Goal: Information Seeking & Learning: Learn about a topic

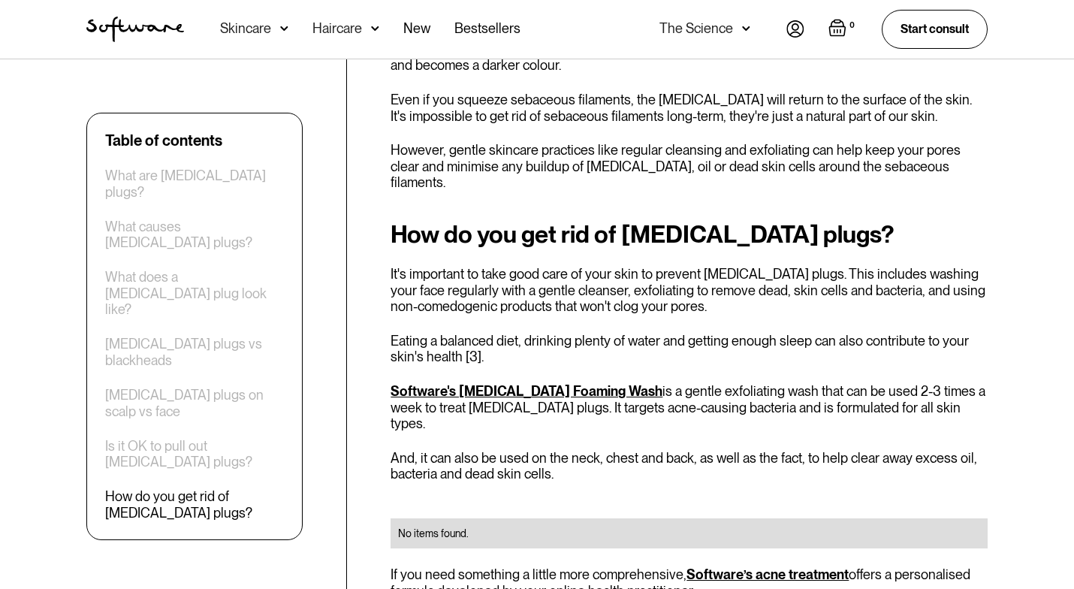
scroll to position [2861, 0]
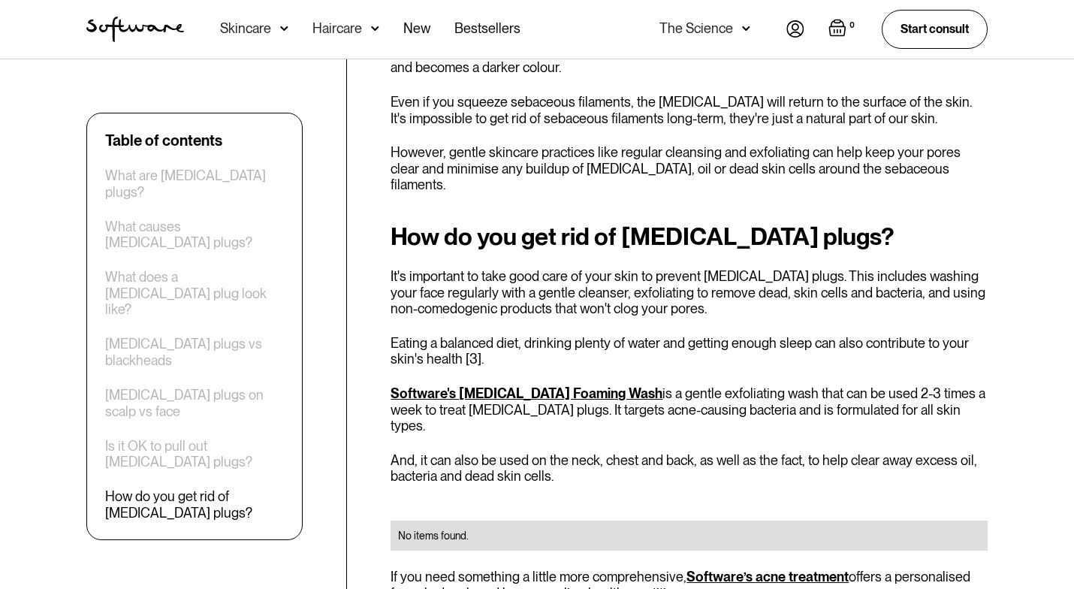
click at [146, 25] on img "home" at bounding box center [135, 30] width 98 height 26
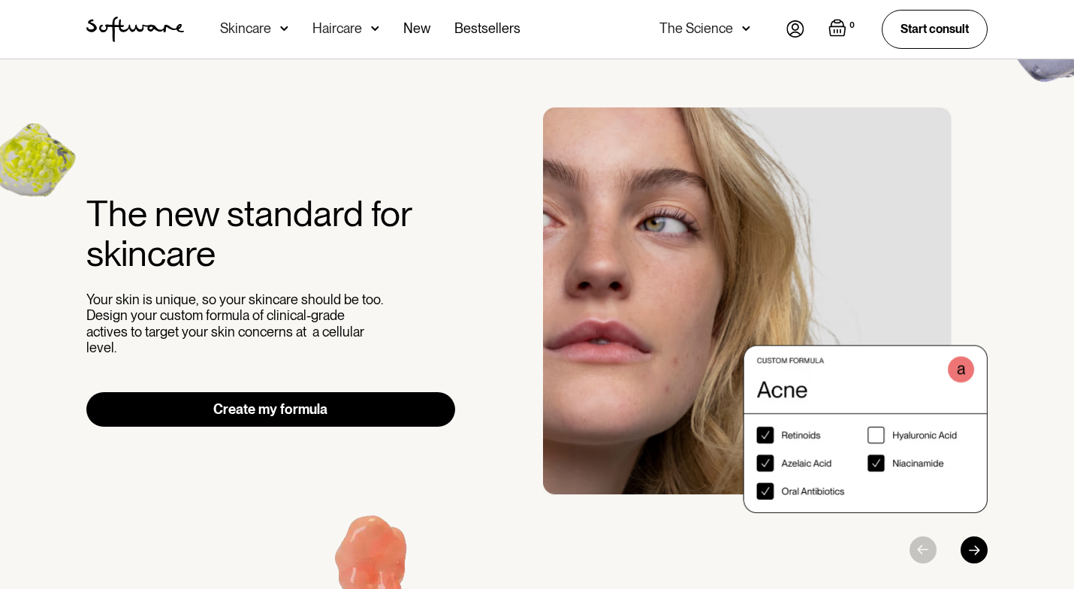
click at [336, 35] on div "Haircare" at bounding box center [337, 28] width 50 height 15
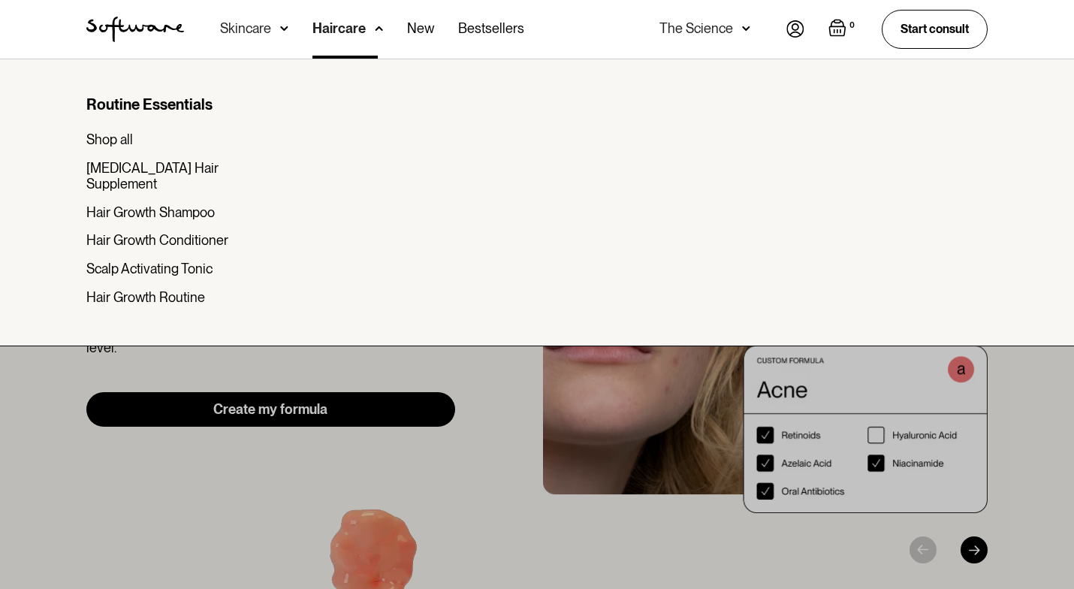
click at [277, 29] on div "Skincare" at bounding box center [254, 29] width 68 height 59
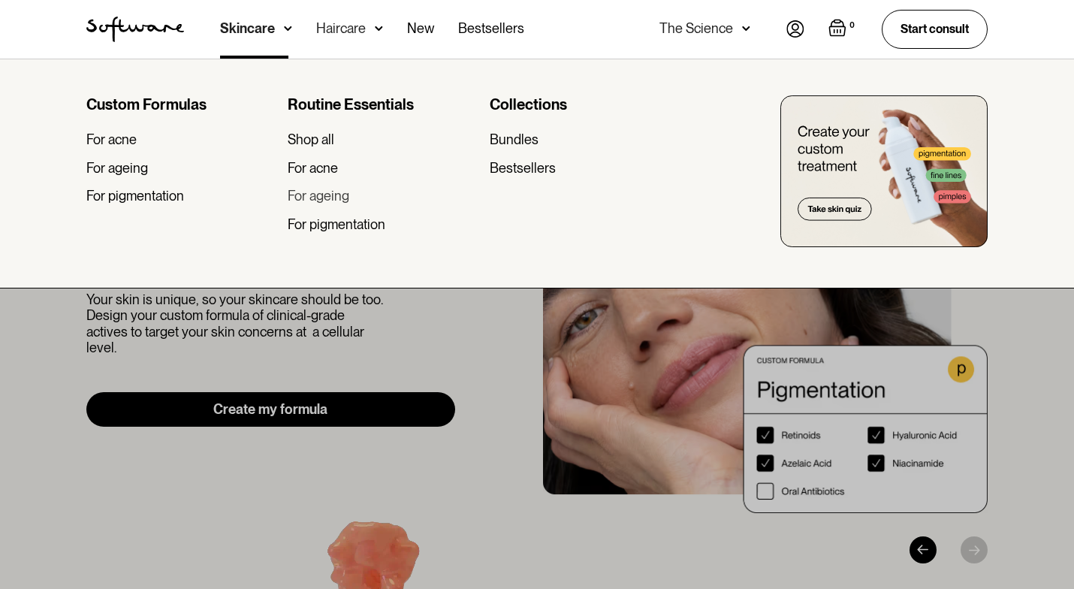
click at [310, 191] on div "For ageing" at bounding box center [319, 196] width 62 height 17
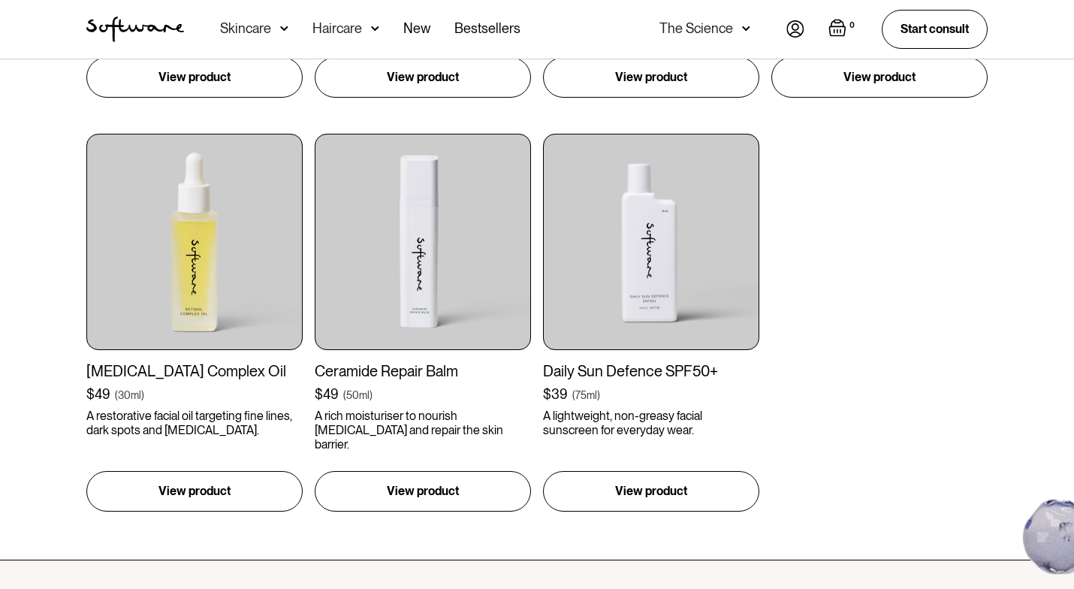
scroll to position [1045, 0]
